Goal: Task Accomplishment & Management: Manage account settings

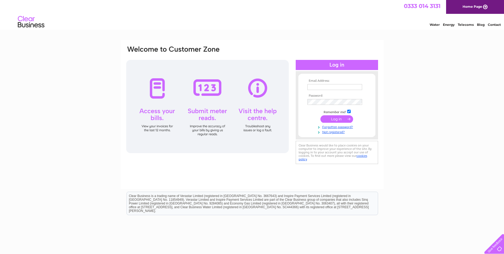
type input "[EMAIL_ADDRESS][DOMAIN_NAME]"
click at [334, 119] on input "submit" at bounding box center [336, 118] width 33 height 7
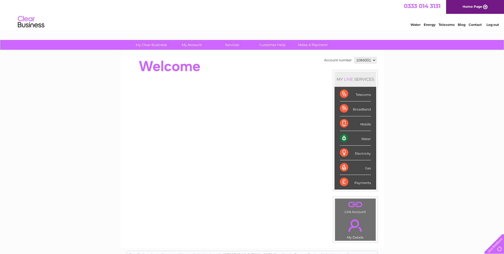
click at [375, 60] on select "1084001 1105433 1137203" at bounding box center [366, 60] width 22 height 6
click at [355, 57] on select "1084001 1105433 1137203" at bounding box center [366, 60] width 22 height 6
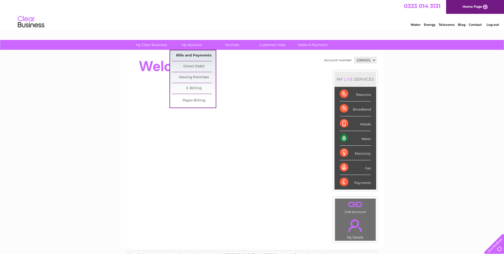
click at [191, 57] on link "Bills and Payments" at bounding box center [194, 55] width 44 height 11
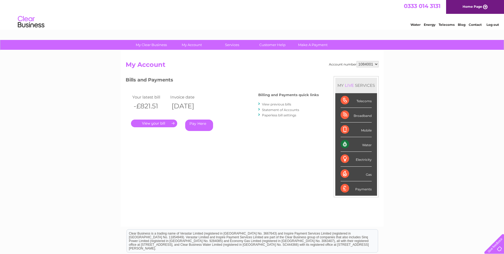
click at [376, 63] on select "1084001 1105433 1137203" at bounding box center [368, 64] width 22 height 6
select select "1105433"
click at [357, 61] on select "1084001 1105433 1137203" at bounding box center [368, 64] width 22 height 6
click at [374, 64] on select "1084001 1105433 1137203" at bounding box center [368, 64] width 22 height 6
select select "1137203"
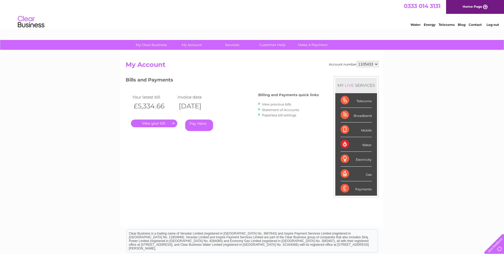
click at [357, 61] on select "1084001 1105433 1137203" at bounding box center [368, 64] width 22 height 6
click at [284, 104] on link "View previous bills" at bounding box center [276, 104] width 29 height 4
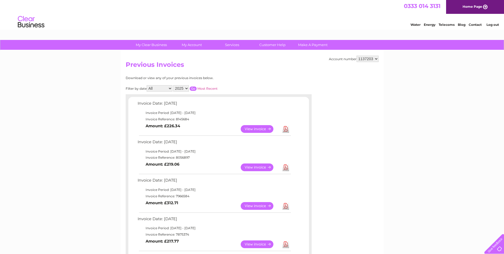
click at [256, 166] on link "View" at bounding box center [260, 167] width 39 height 8
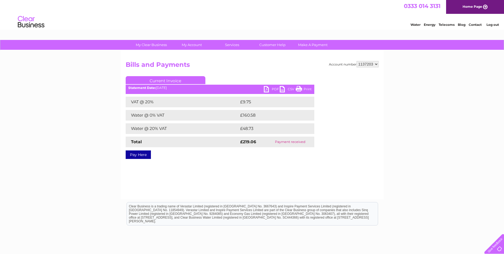
click at [267, 88] on link "PDF" at bounding box center [272, 90] width 16 height 8
